Goal: Task Accomplishment & Management: Manage account settings

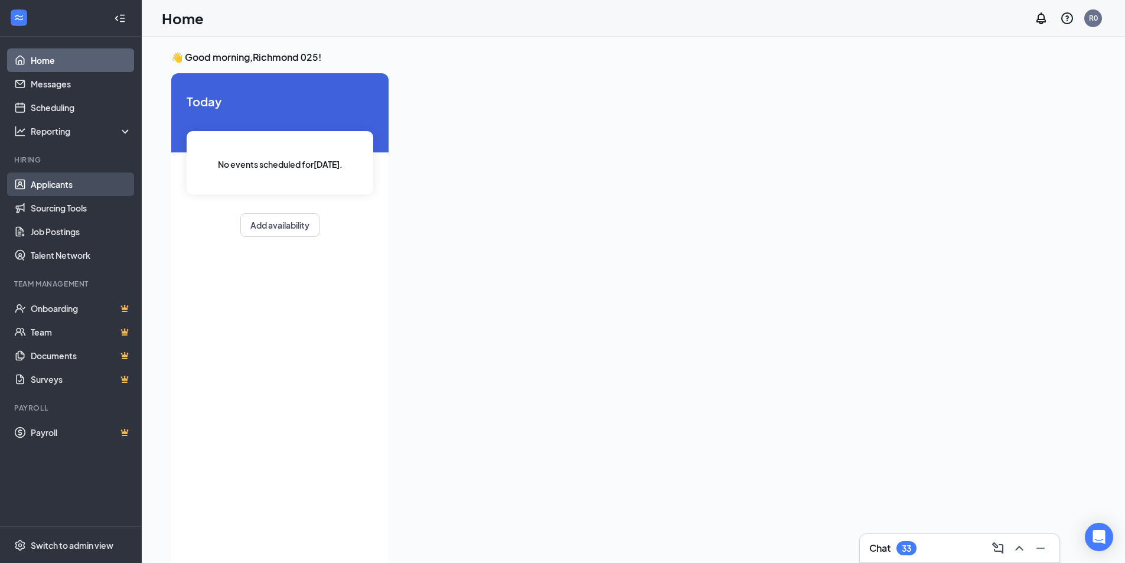
click at [87, 175] on link "Applicants" at bounding box center [81, 184] width 101 height 24
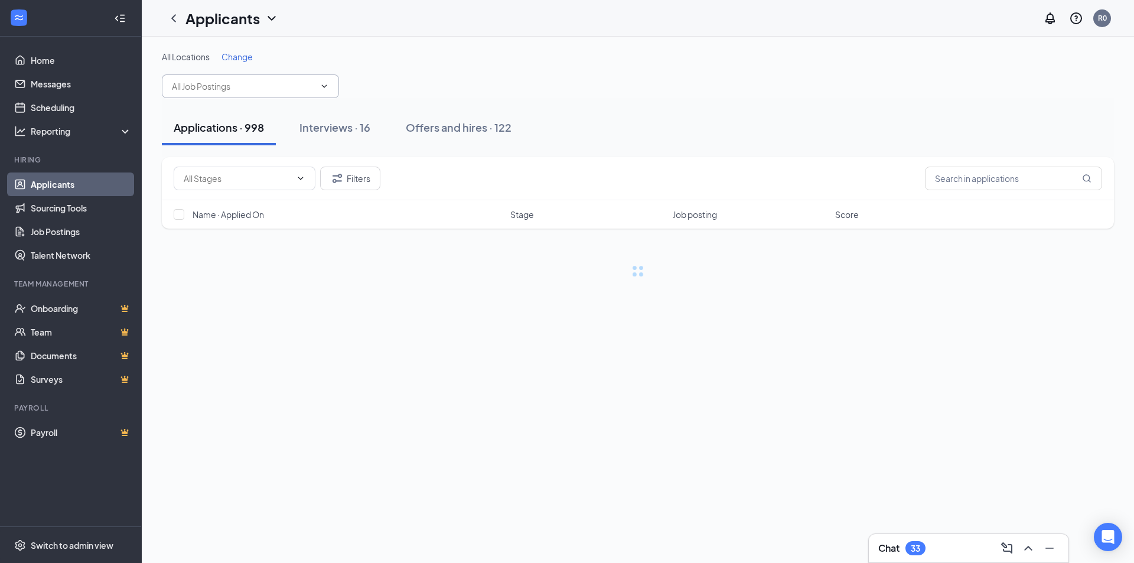
click at [230, 90] on input "text" at bounding box center [243, 86] width 143 height 13
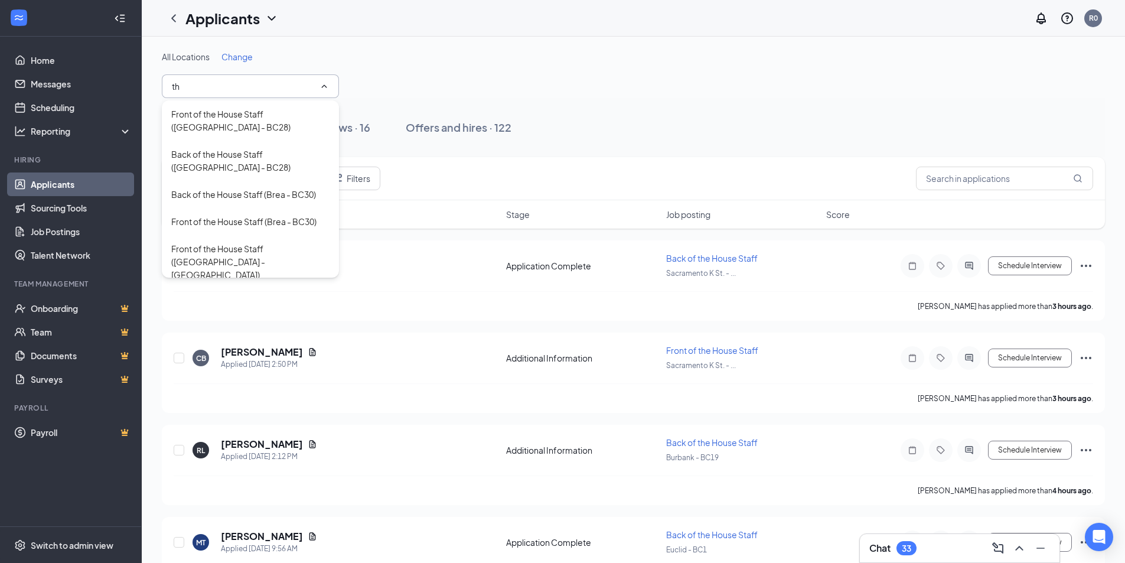
type input "t"
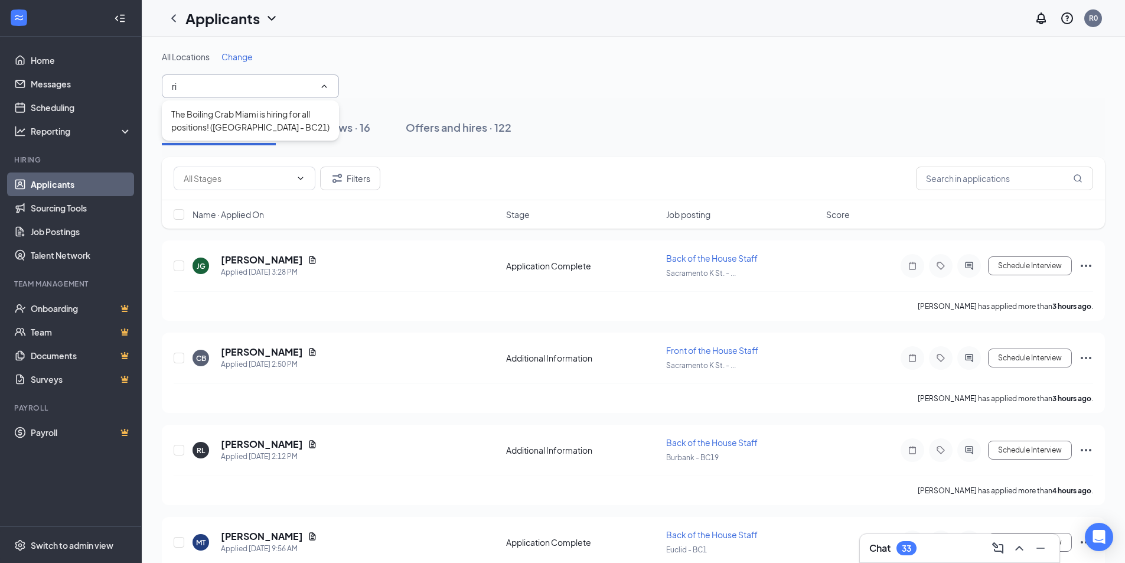
drag, startPoint x: 202, startPoint y: 93, endPoint x: 146, endPoint y: 91, distance: 55.5
type input "R"
type input "m"
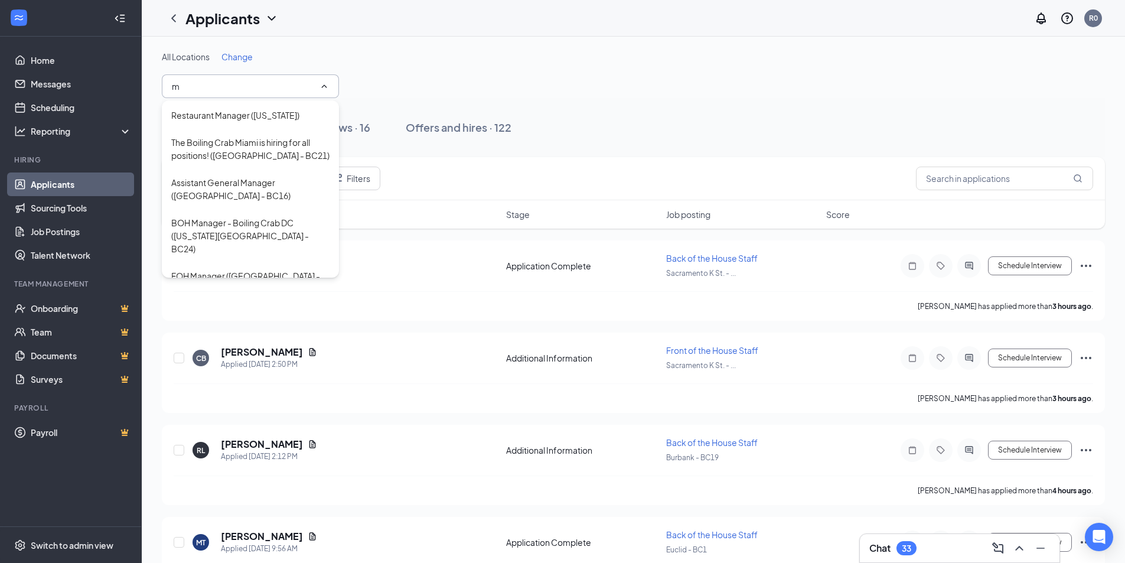
drag, startPoint x: 212, startPoint y: 91, endPoint x: 150, endPoint y: 92, distance: 62.0
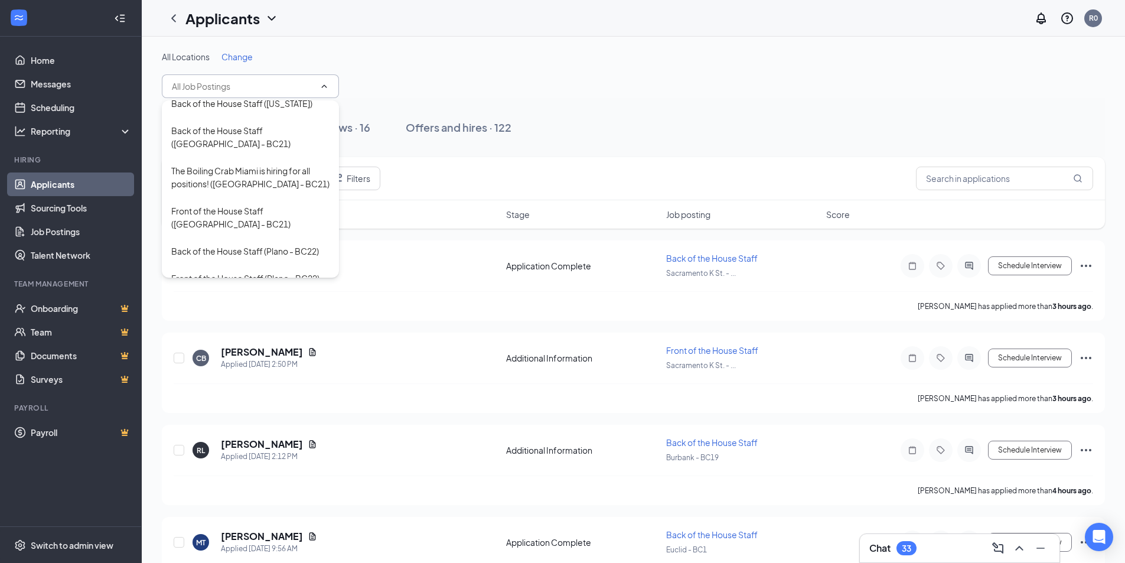
scroll to position [827, 0]
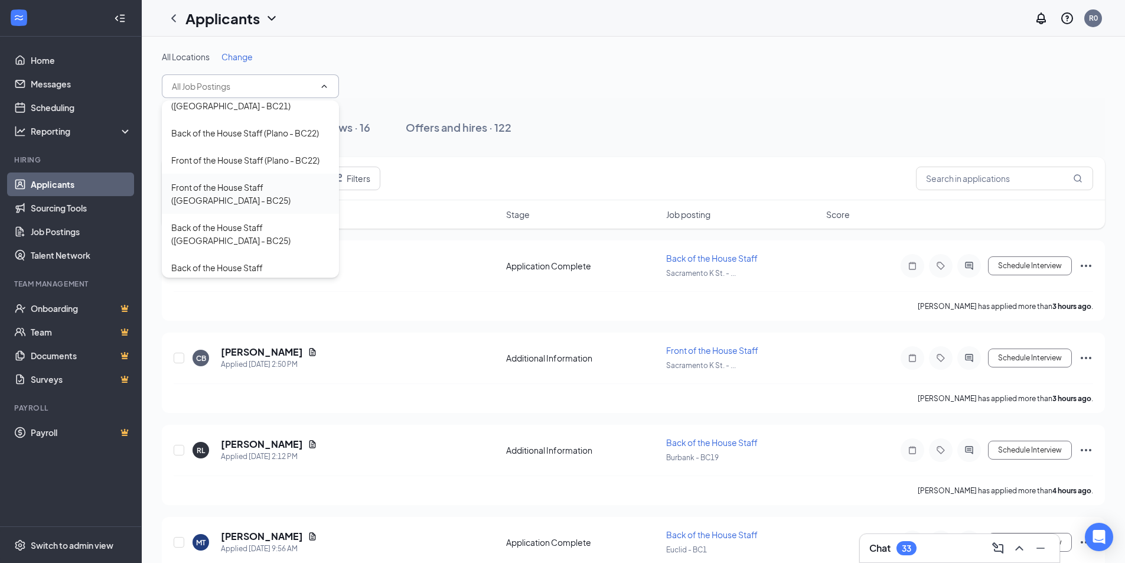
click at [225, 181] on div "Front of the House Staff ([GEOGRAPHIC_DATA] - BC25)" at bounding box center [250, 194] width 158 height 26
type input "Front of the House Staff ([GEOGRAPHIC_DATA] - BC25)"
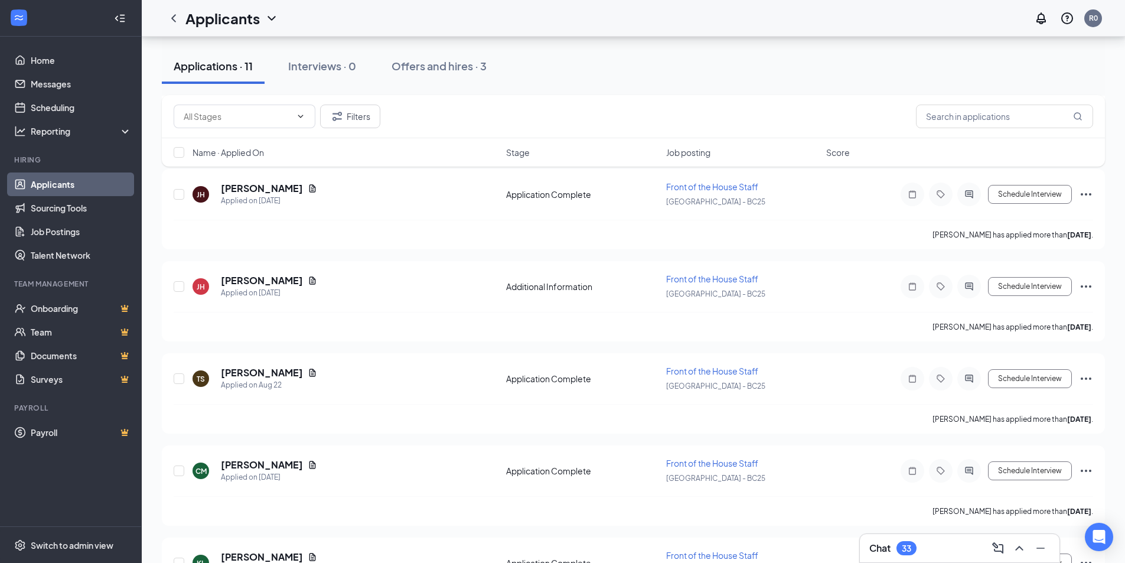
scroll to position [236, 0]
